Goal: Task Accomplishment & Management: Complete application form

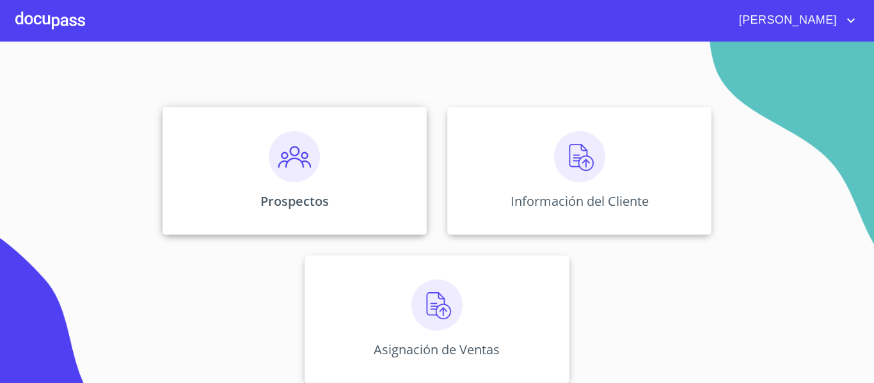
scroll to position [111, 0]
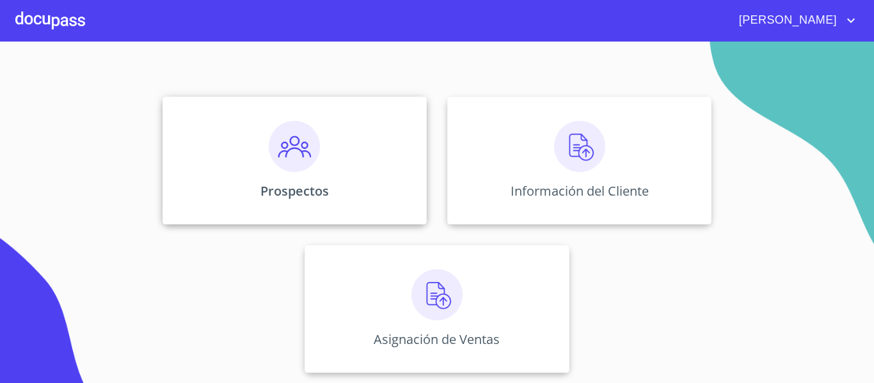
click at [326, 164] on div "Prospectos" at bounding box center [294, 161] width 264 height 128
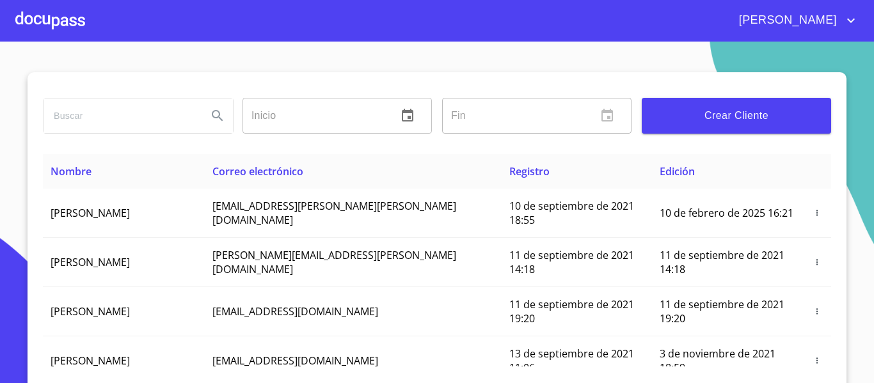
click at [75, 28] on div at bounding box center [50, 20] width 70 height 41
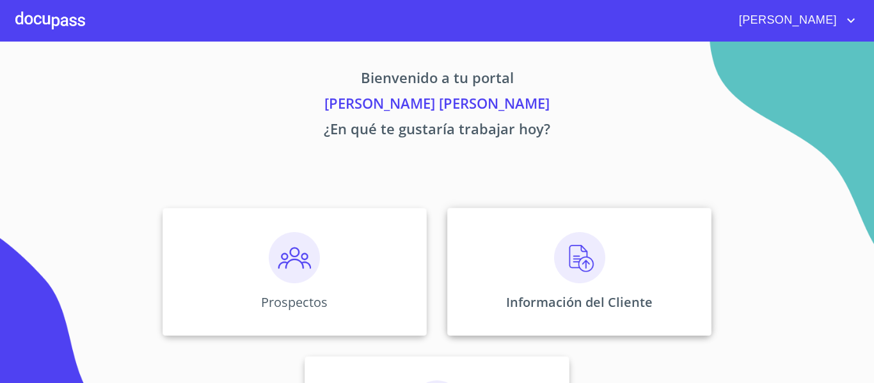
click at [633, 318] on div "Información del Cliente" at bounding box center [579, 272] width 264 height 128
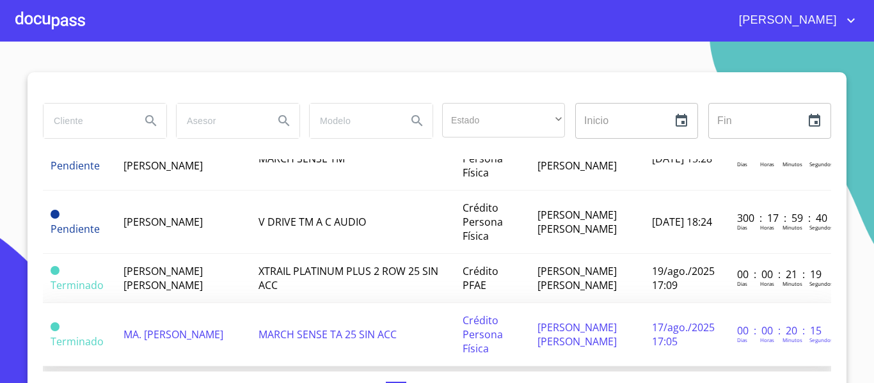
scroll to position [384, 0]
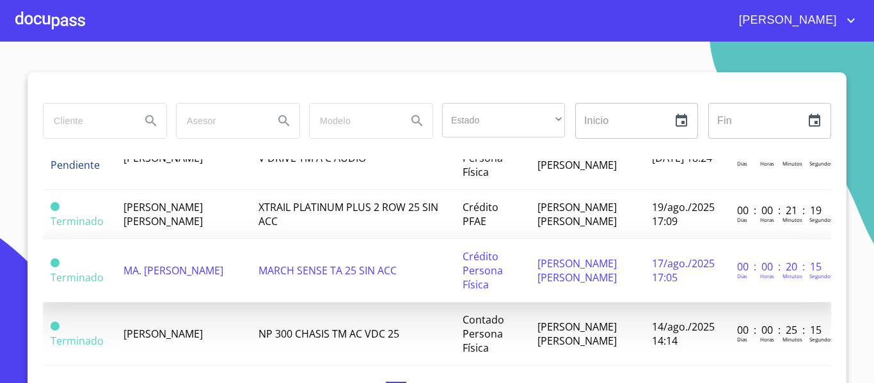
click at [145, 327] on span "[PERSON_NAME]" at bounding box center [162, 334] width 79 height 14
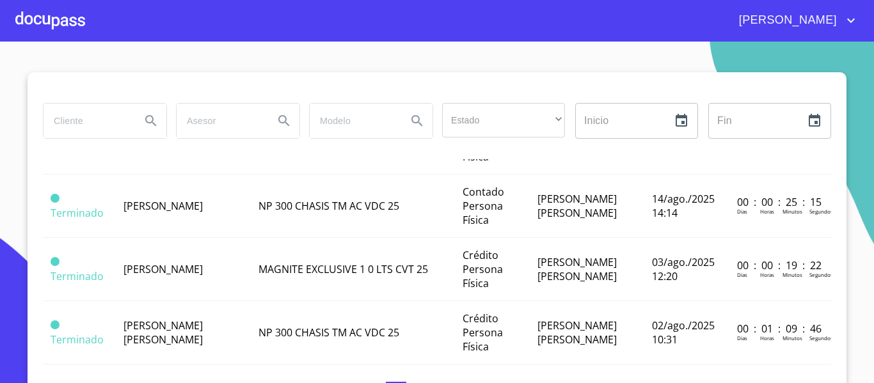
scroll to position [640, 0]
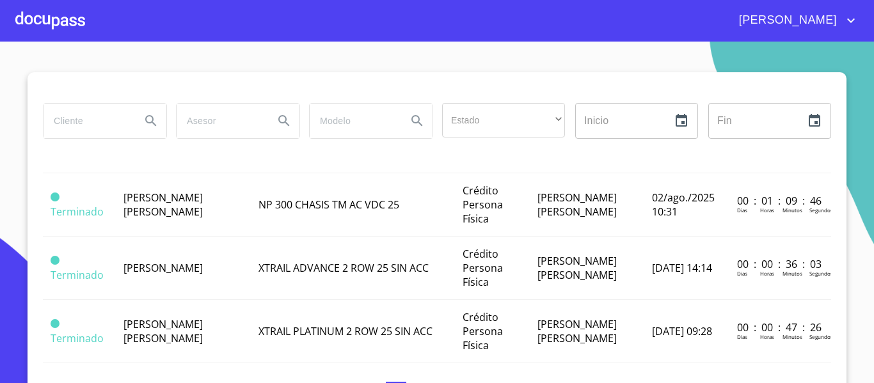
click at [251, 278] on td "XTRAIL ADVANCE 2 ROW 25 SIN ACC" at bounding box center [353, 268] width 204 height 63
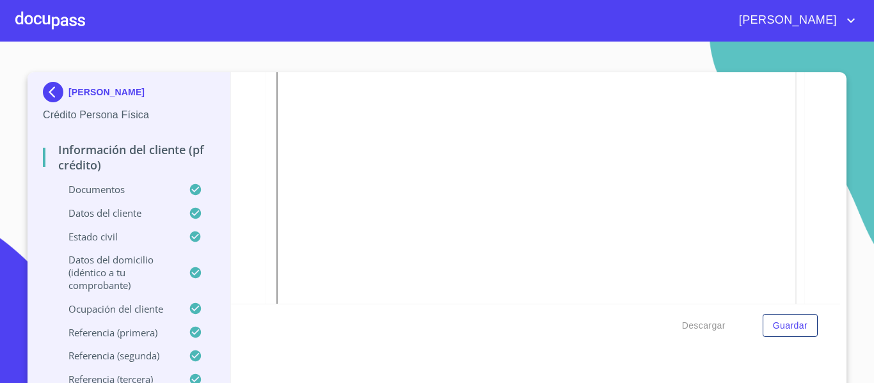
scroll to position [384, 0]
click at [466, 290] on div at bounding box center [466, 311] width 123 height 70
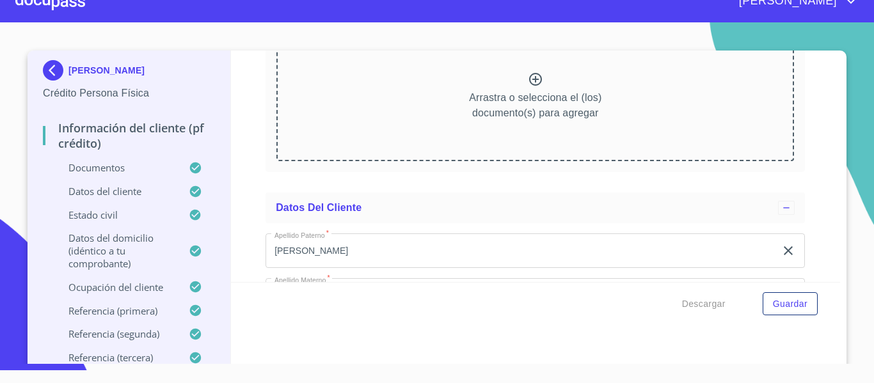
scroll to position [0, 0]
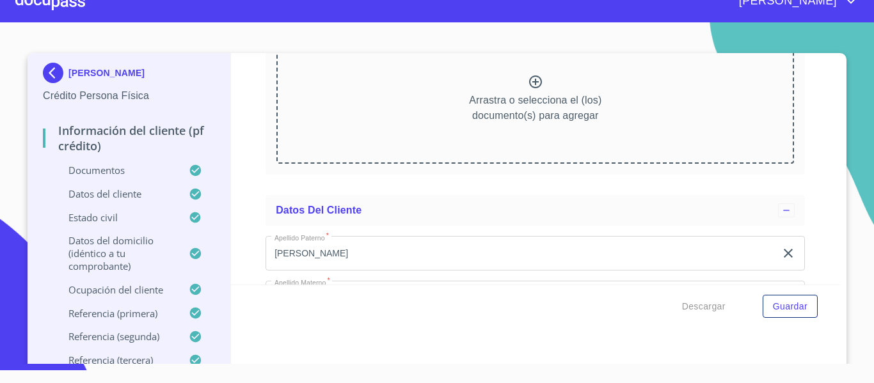
click at [35, 8] on div at bounding box center [50, 1] width 70 height 41
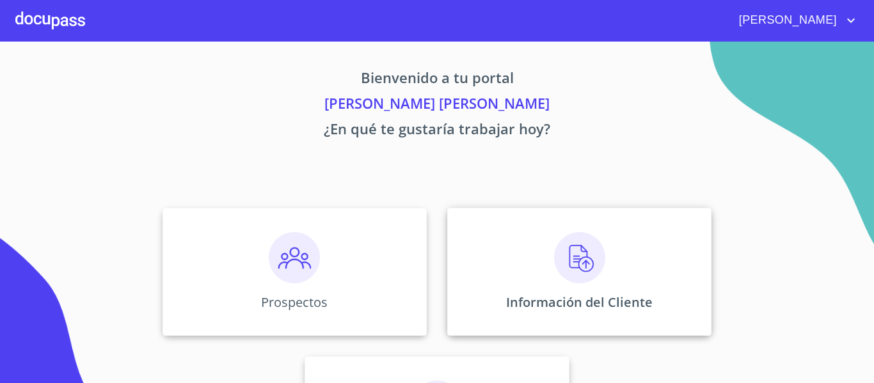
click at [543, 289] on div "Información del Cliente" at bounding box center [579, 272] width 264 height 128
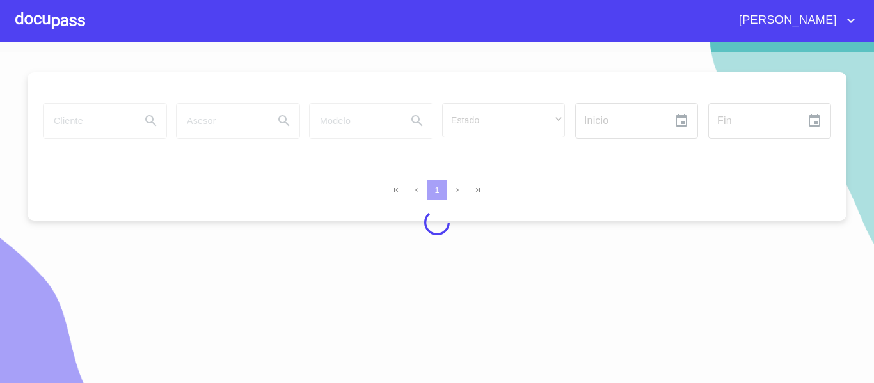
click at [42, 25] on div at bounding box center [50, 20] width 70 height 41
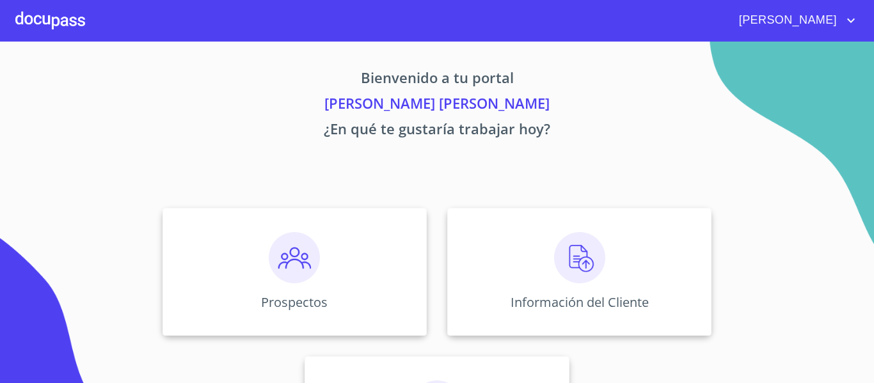
scroll to position [111, 0]
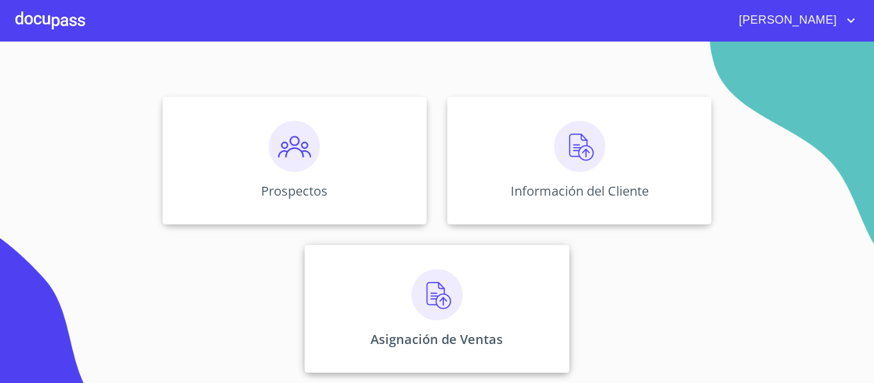
click at [461, 308] on div "Asignación de Ventas" at bounding box center [437, 309] width 264 height 128
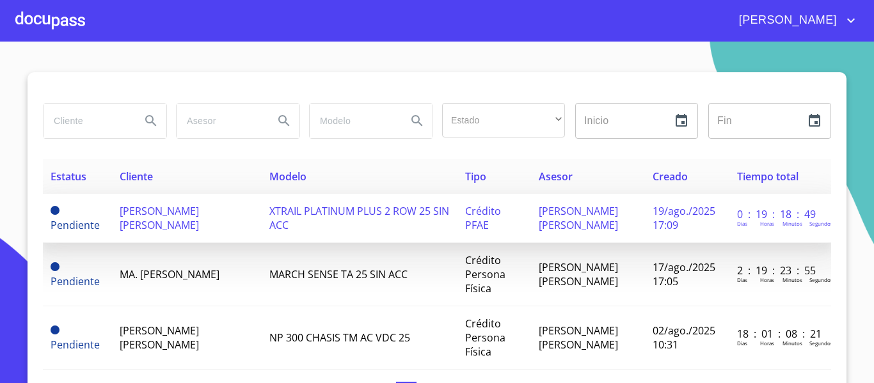
click at [178, 216] on span "[PERSON_NAME] [PERSON_NAME]" at bounding box center [159, 218] width 79 height 28
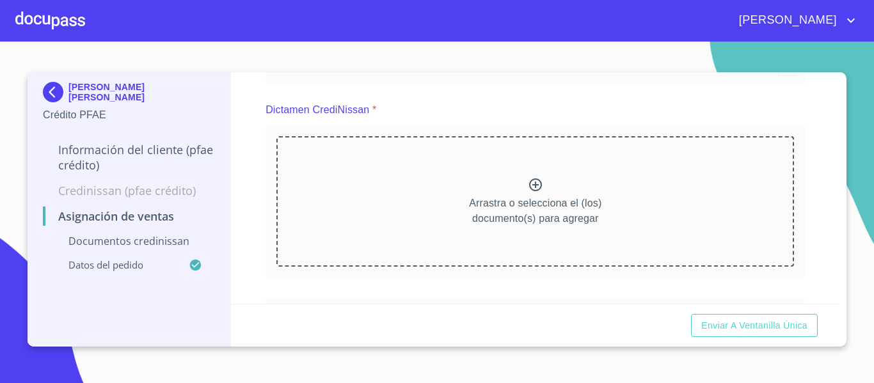
scroll to position [64, 0]
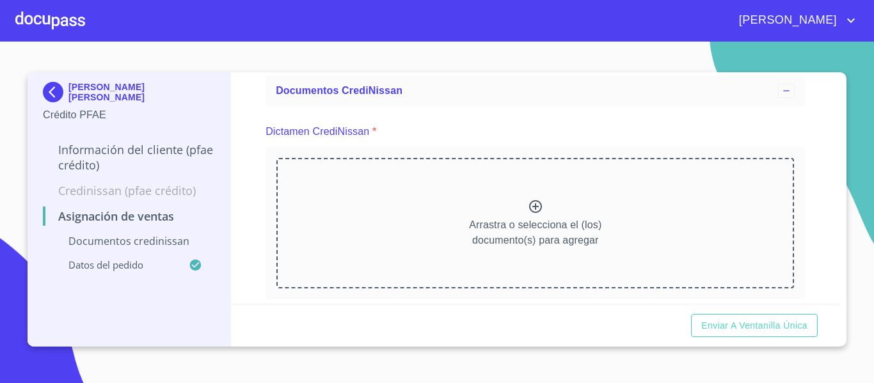
click at [530, 210] on icon at bounding box center [535, 206] width 15 height 15
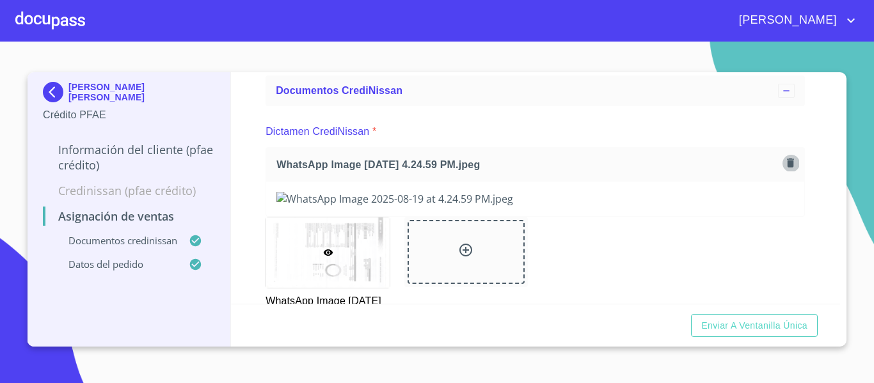
click at [787, 166] on icon "button" at bounding box center [790, 163] width 7 height 9
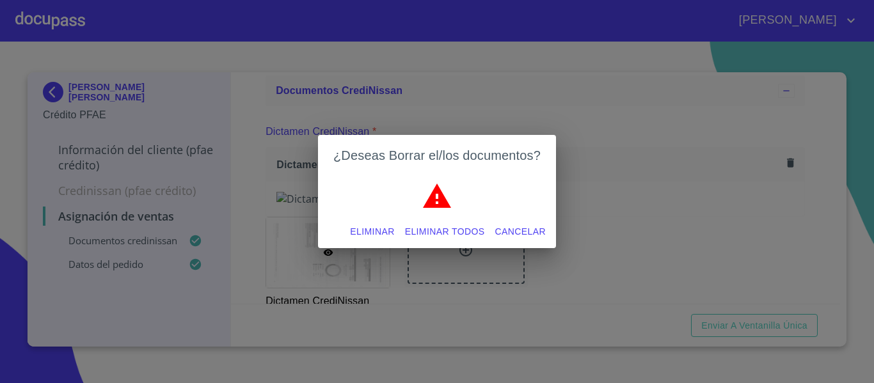
click at [405, 228] on button "Eliminar todos" at bounding box center [445, 232] width 90 height 24
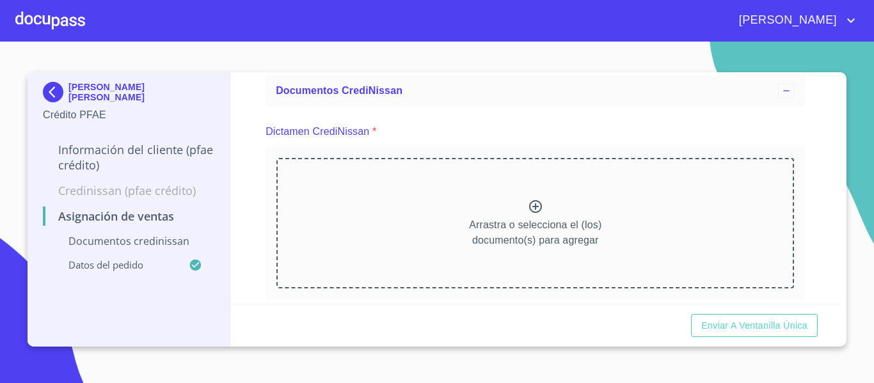
click at [529, 210] on icon at bounding box center [535, 206] width 15 height 15
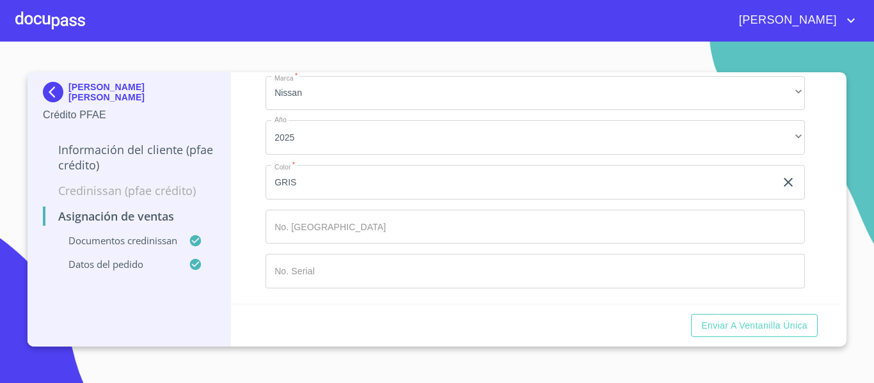
scroll to position [819, 0]
click at [791, 320] on span "Enviar a Ventanilla única" at bounding box center [754, 326] width 106 height 16
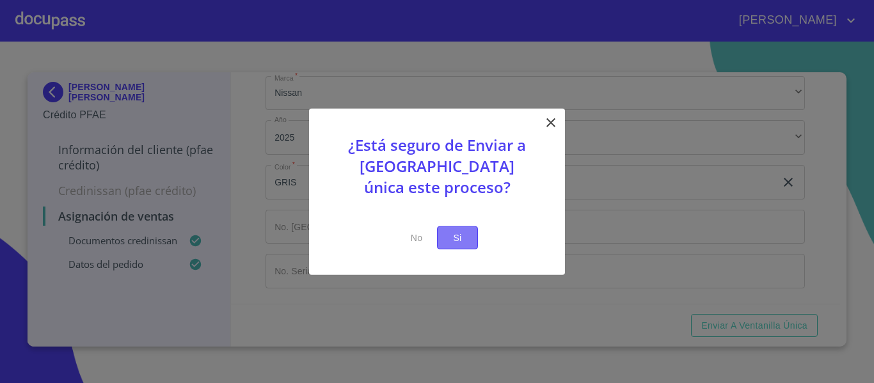
click at [446, 232] on button "Si" at bounding box center [457, 238] width 41 height 24
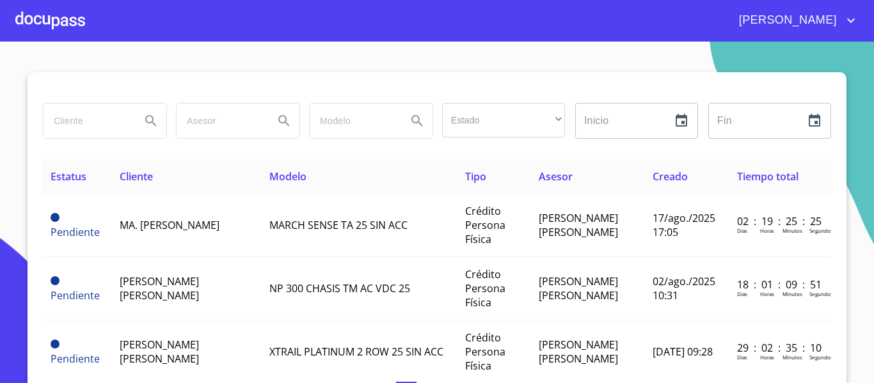
click at [74, 25] on div at bounding box center [50, 20] width 70 height 41
